Goal: Transaction & Acquisition: Book appointment/travel/reservation

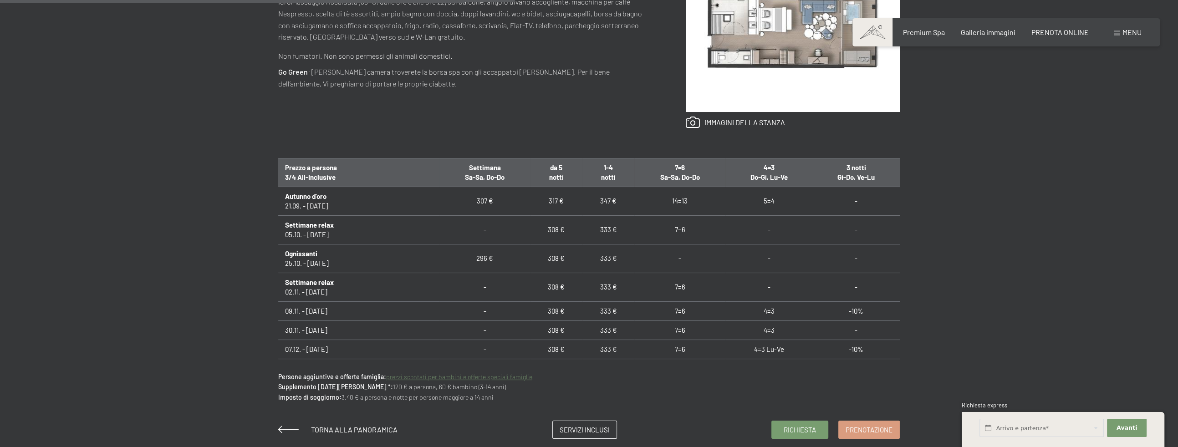
scroll to position [553, 0]
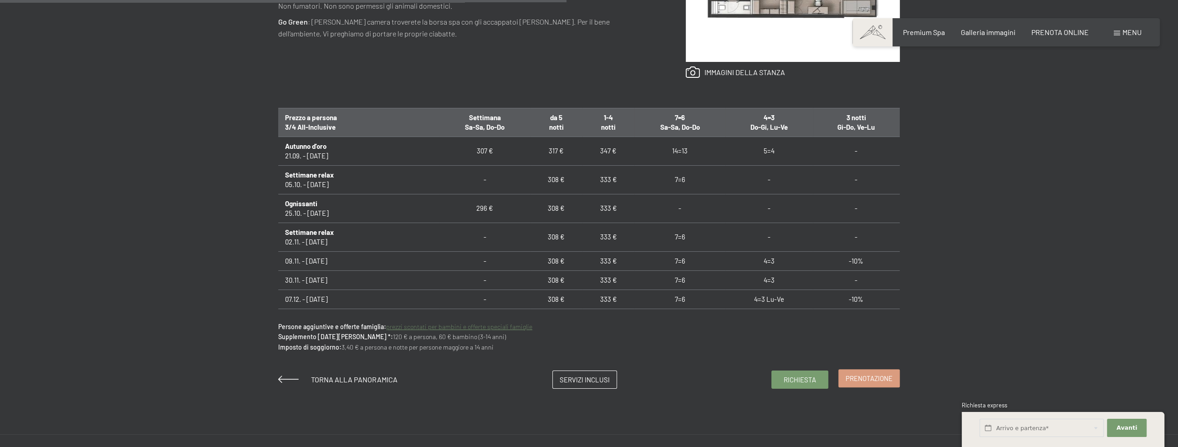
click at [891, 378] on span "Prenotazione" at bounding box center [868, 379] width 47 height 10
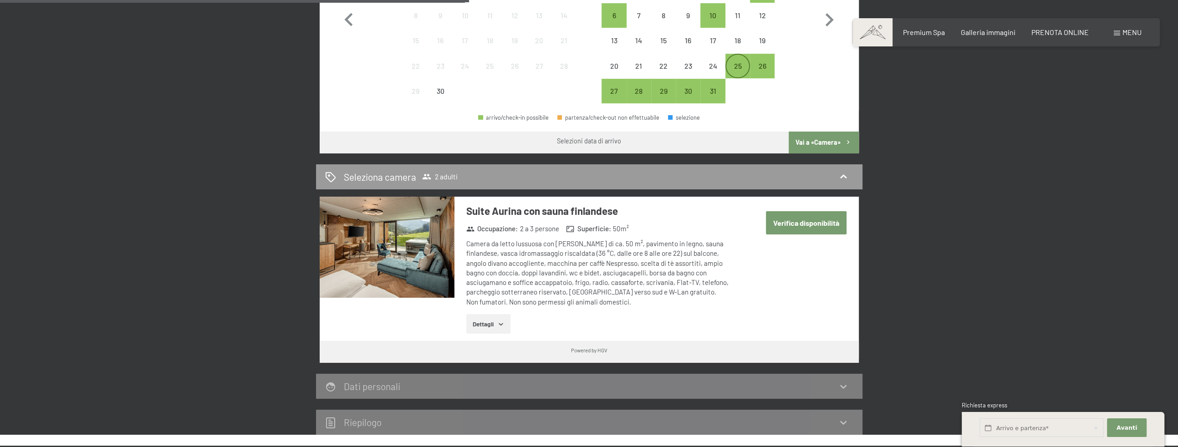
scroll to position [351, 0]
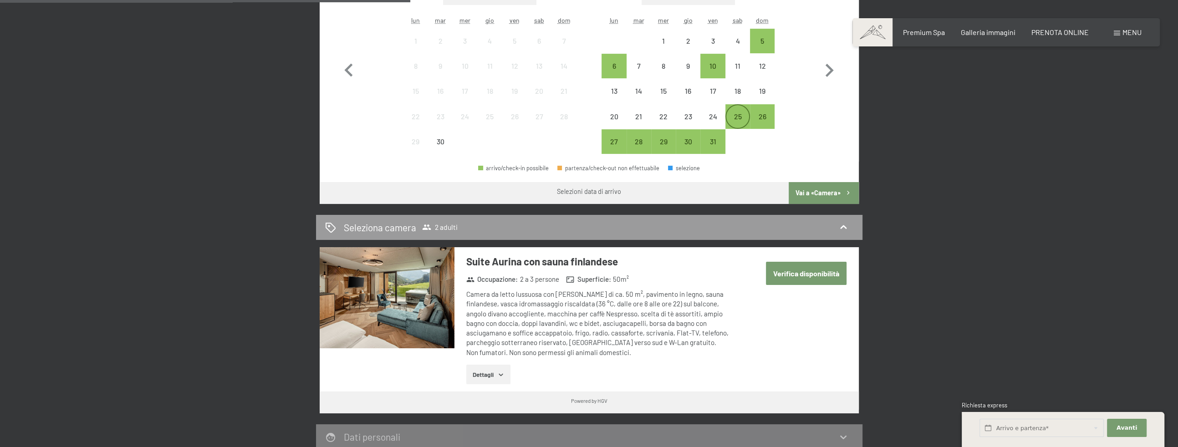
click at [735, 121] on div "25" at bounding box center [737, 124] width 23 height 23
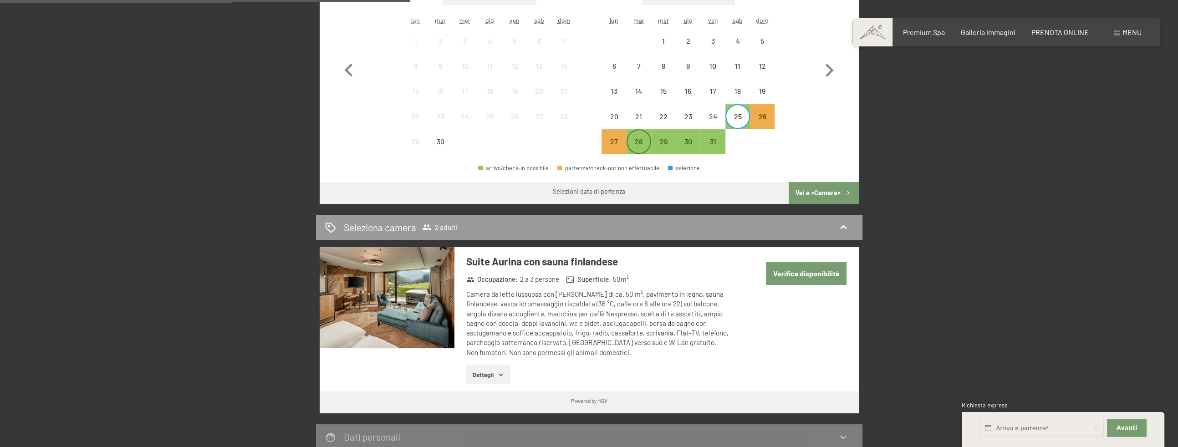
click at [640, 143] on div "28" at bounding box center [638, 149] width 23 height 23
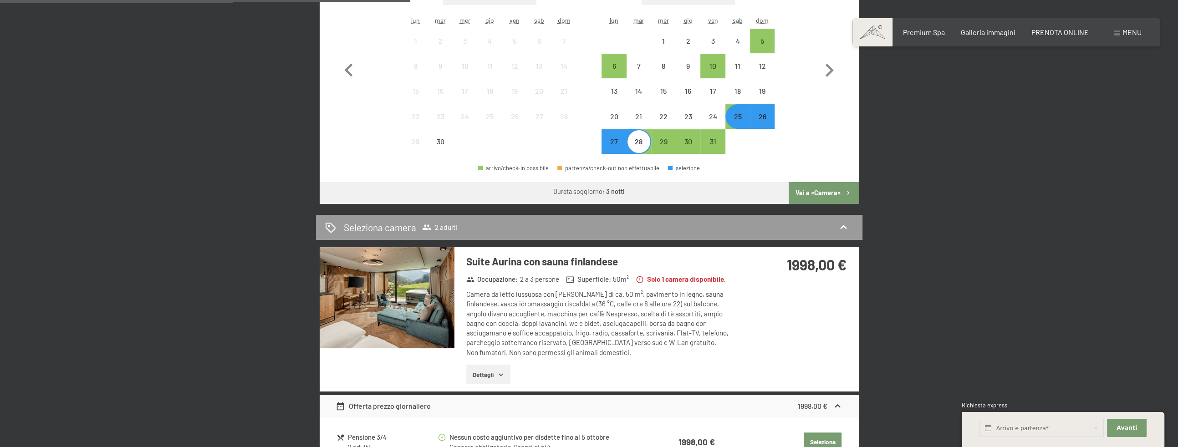
click at [827, 192] on button "Vai a «Camera»" at bounding box center [823, 193] width 70 height 22
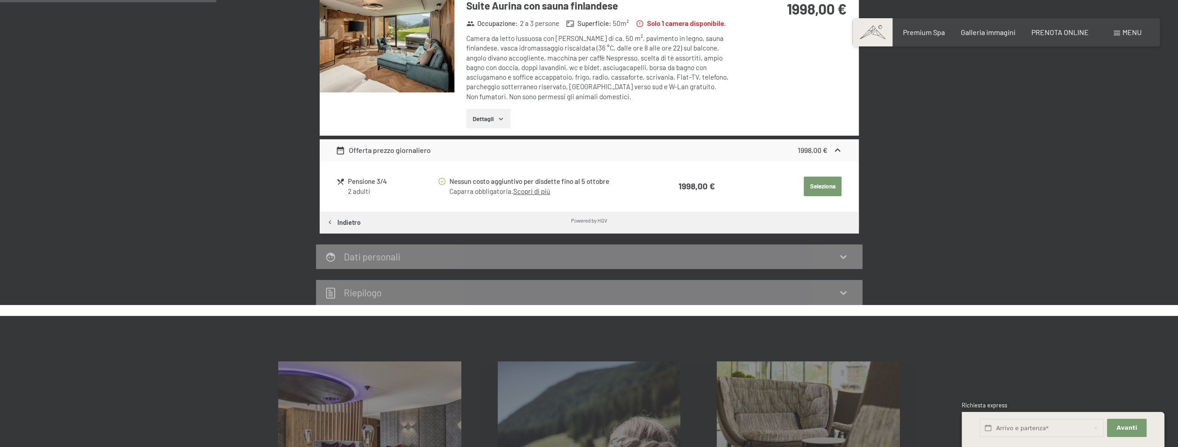
scroll to position [100, 0]
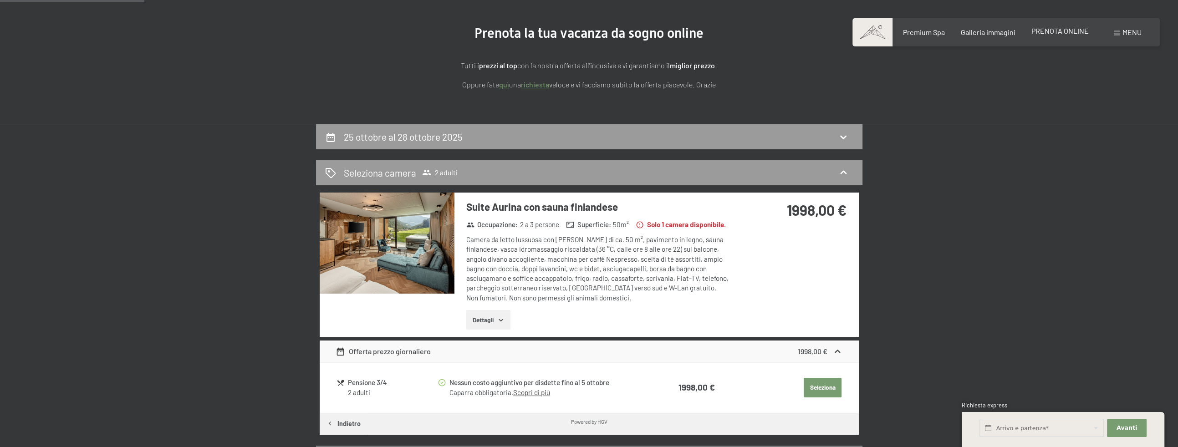
click at [1051, 29] on span "PRENOTA ONLINE" at bounding box center [1059, 30] width 57 height 9
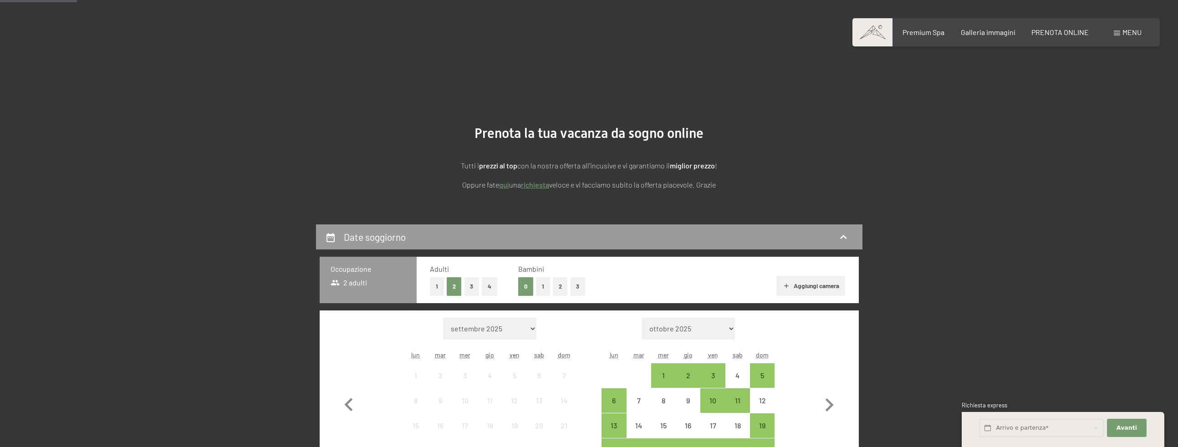
scroll to position [201, 0]
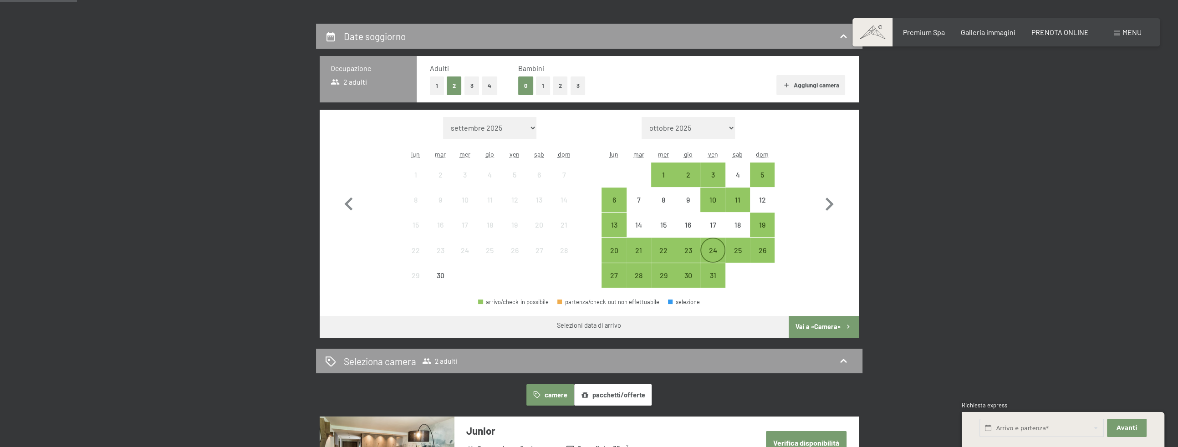
click at [710, 254] on div "24" at bounding box center [712, 258] width 23 height 23
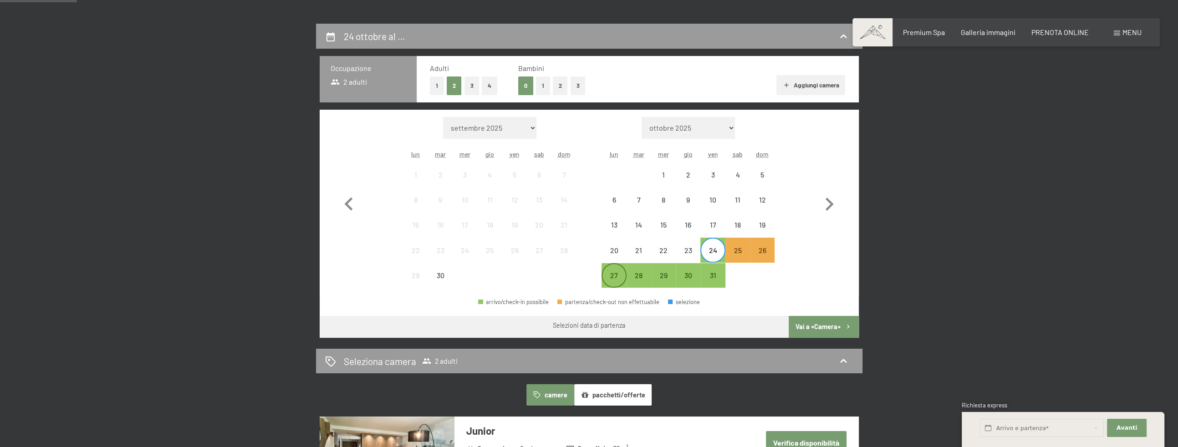
click at [617, 274] on div "27" at bounding box center [613, 283] width 23 height 23
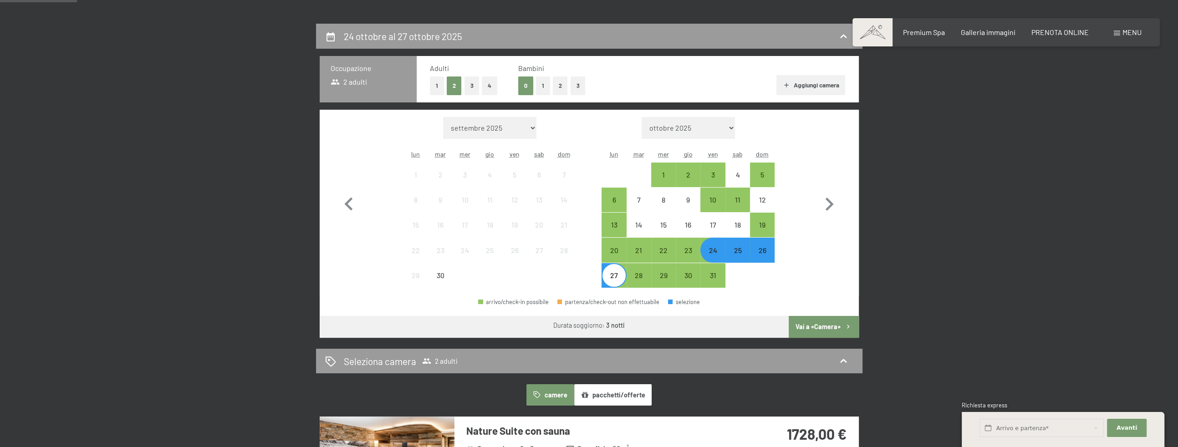
click at [840, 330] on button "Vai a «Camera»" at bounding box center [823, 327] width 70 height 22
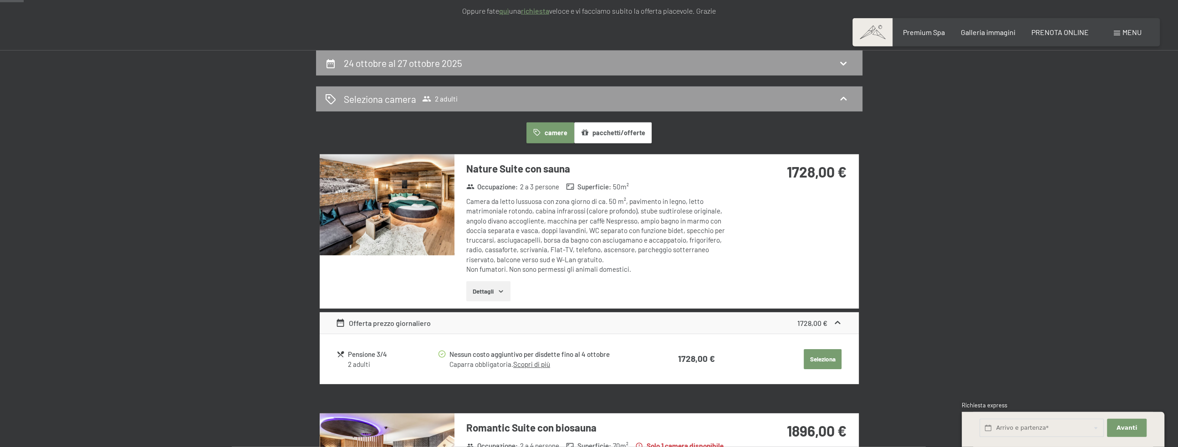
scroll to position [0, 0]
